Goal: Task Accomplishment & Management: Manage account settings

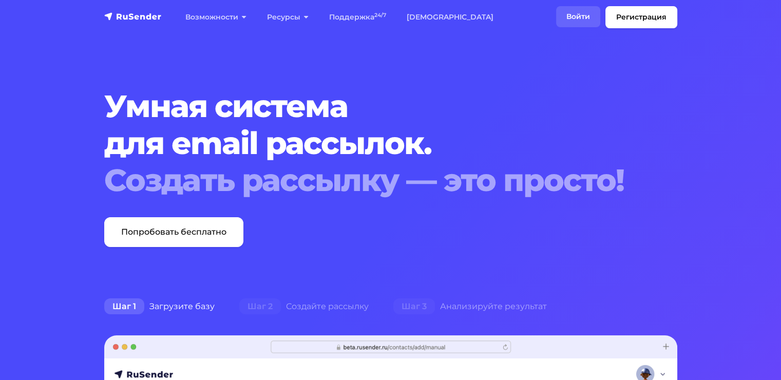
click at [566, 17] on link "Войти" at bounding box center [578, 16] width 44 height 21
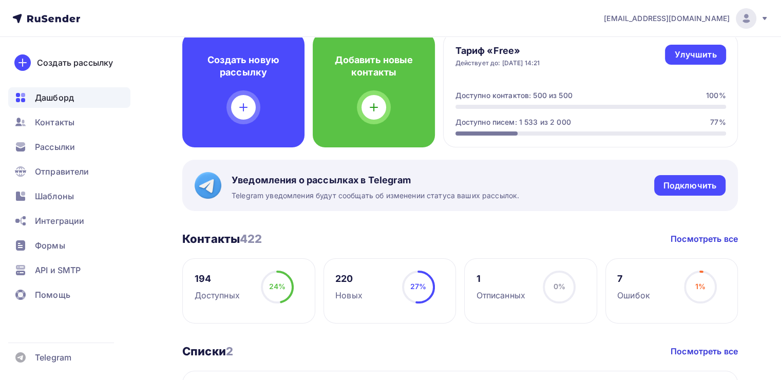
scroll to position [103, 0]
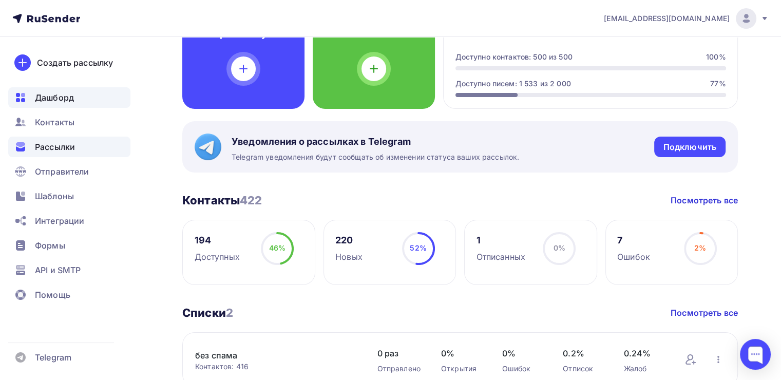
click at [70, 149] on span "Рассылки" at bounding box center [55, 147] width 40 height 12
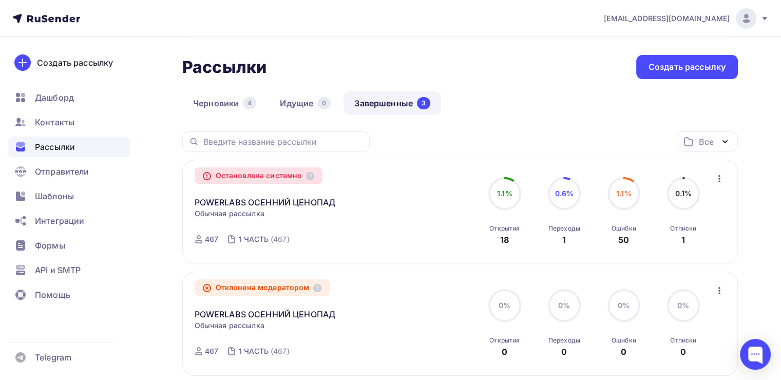
scroll to position [51, 0]
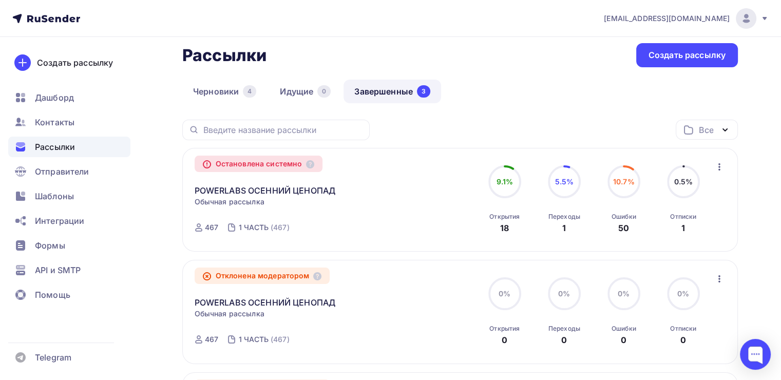
click at [266, 176] on div "POWERLABS ОСЕННИЙ ЦЕНОПАД Копировать в новую" at bounding box center [312, 184] width 234 height 25
click at [257, 190] on link "POWERLABS ОСЕННИЙ ЦЕНОПАД" at bounding box center [265, 190] width 141 height 12
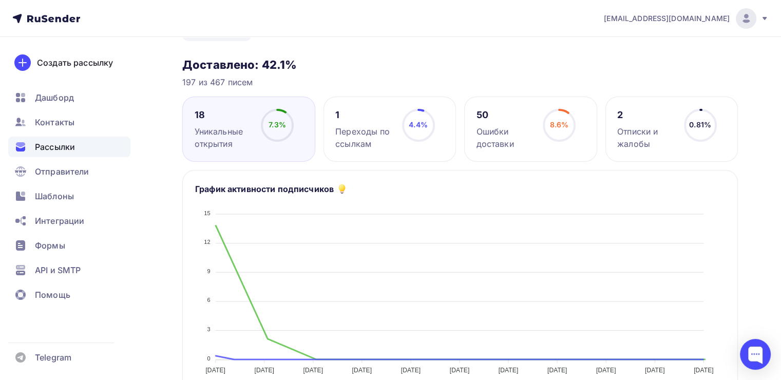
scroll to position [103, 0]
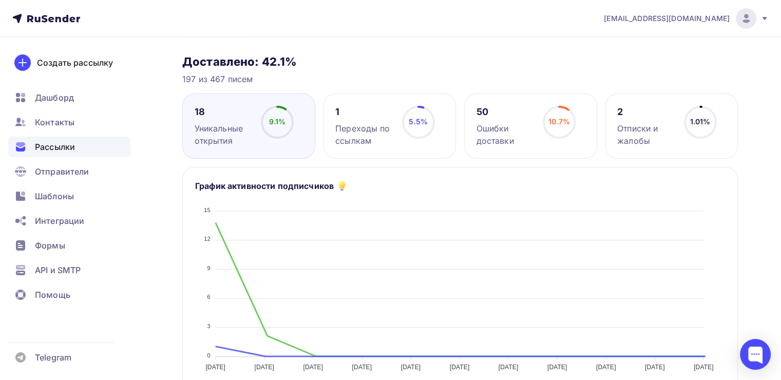
click at [283, 142] on div "9.1% 9.1%" at bounding box center [277, 126] width 51 height 41
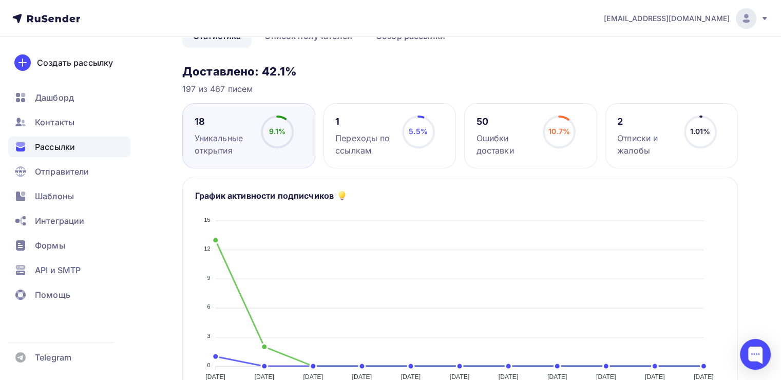
scroll to position [0, 0]
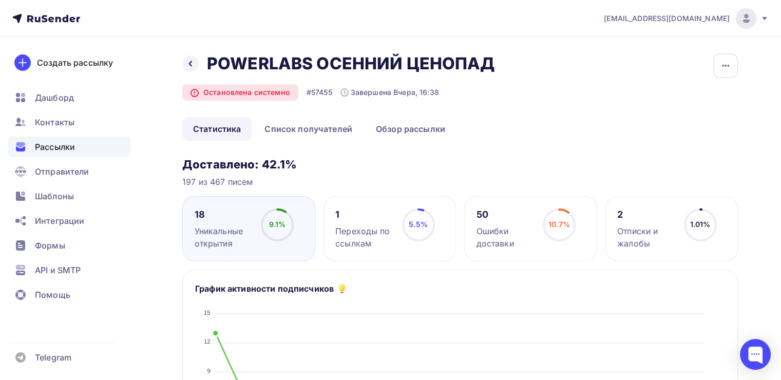
click at [260, 224] on div "9.1% 9.1%" at bounding box center [277, 228] width 51 height 41
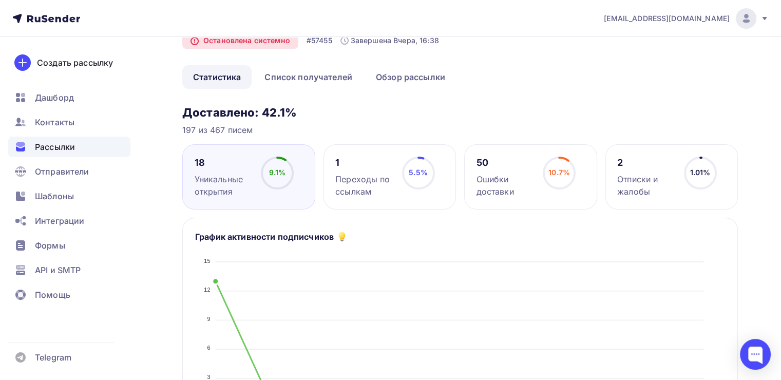
scroll to position [51, 0]
click at [400, 166] on div "5.5% 5.5%" at bounding box center [418, 177] width 51 height 41
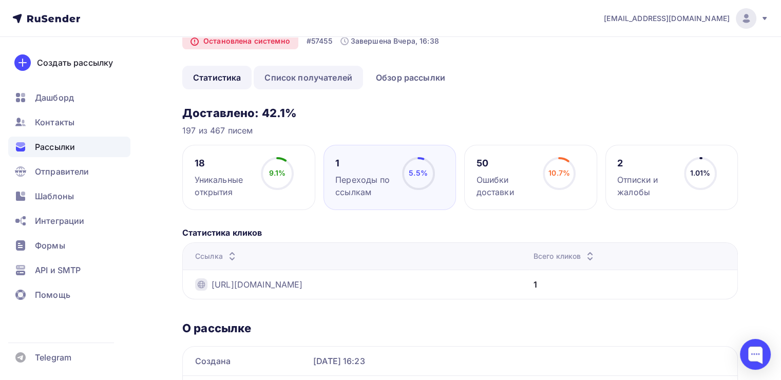
click at [340, 76] on link "Список получателей" at bounding box center [308, 78] width 109 height 24
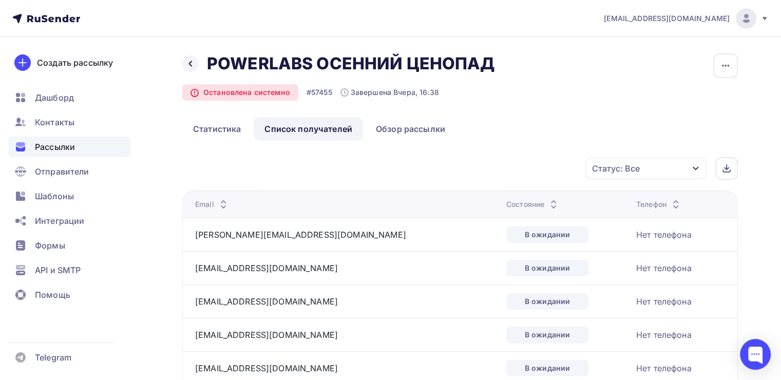
click at [659, 162] on div "Статус: Все" at bounding box center [645, 169] width 121 height 22
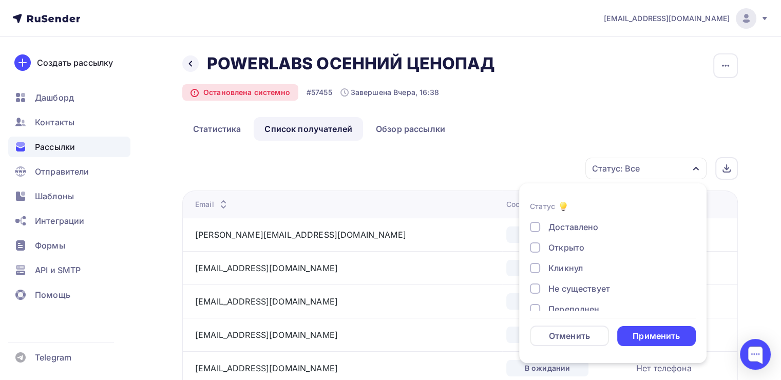
click at [568, 246] on div "Открыто" at bounding box center [566, 247] width 36 height 12
click at [654, 339] on div "Применить" at bounding box center [655, 336] width 47 height 12
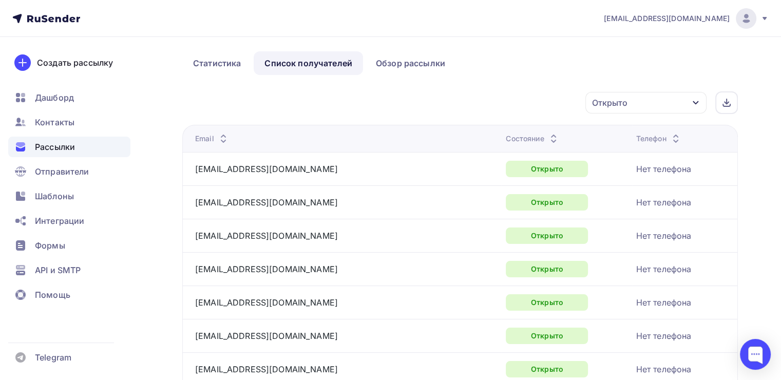
scroll to position [6, 0]
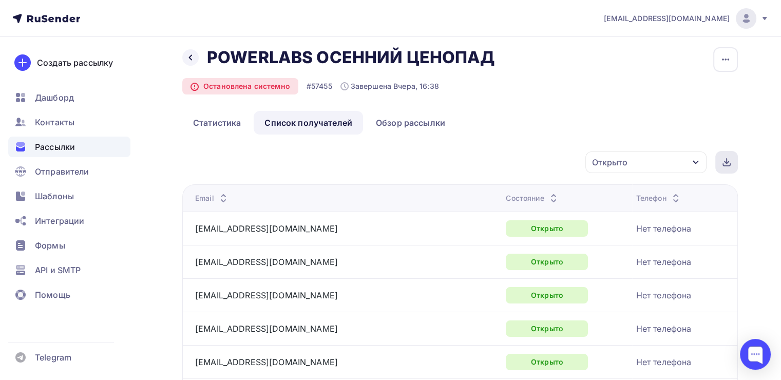
click at [726, 160] on icon at bounding box center [726, 161] width 0 height 5
